Goal: Find specific page/section: Find specific page/section

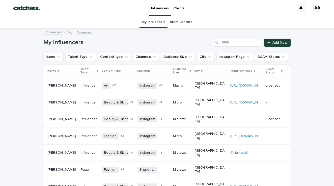
click at [178, 23] on link "All Influencers" at bounding box center [181, 22] width 22 height 12
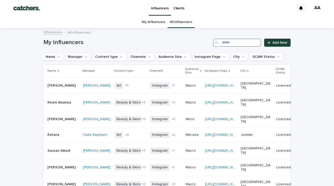
click at [224, 43] on input "Search" at bounding box center [237, 43] width 48 height 8
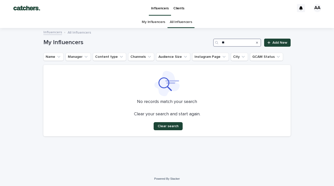
type input "*"
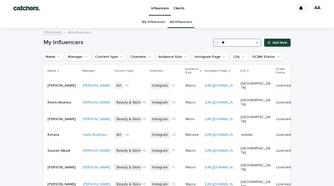
type input "***"
